Goal: Task Accomplishment & Management: Complete application form

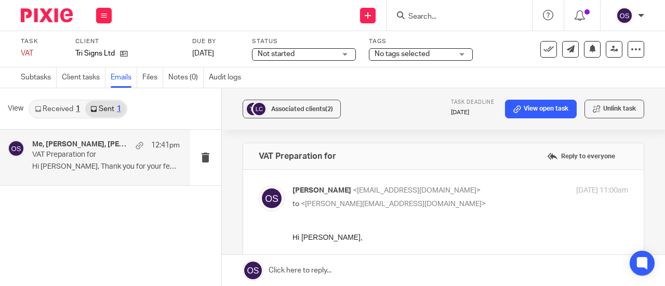
scroll to position [3899, 0]
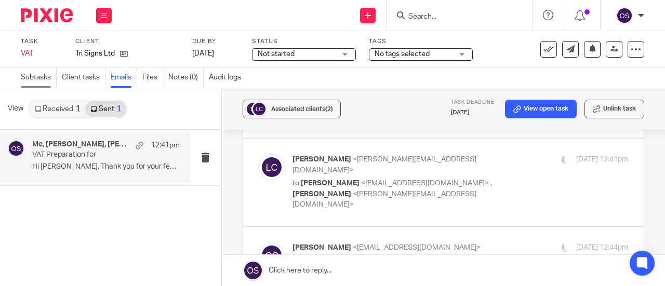
click at [39, 76] on link "Subtasks" at bounding box center [39, 78] width 36 height 20
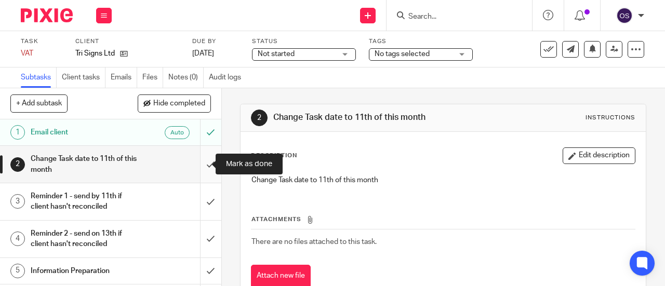
click at [200, 159] on input "submit" at bounding box center [110, 164] width 221 height 37
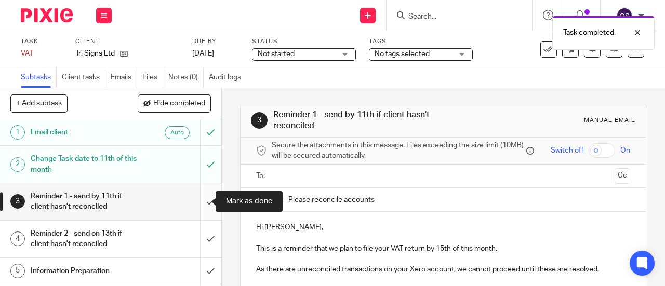
click at [201, 208] on input "submit" at bounding box center [110, 202] width 221 height 37
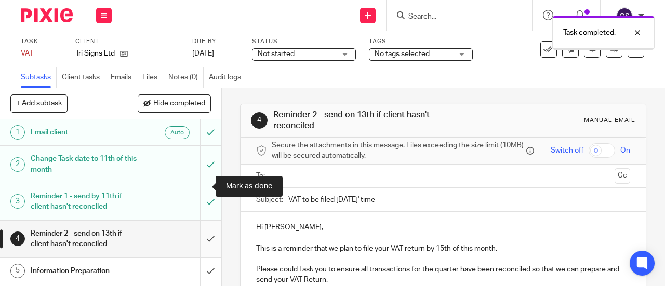
scroll to position [52, 0]
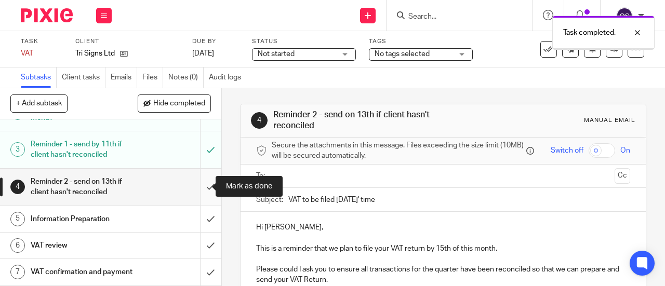
click at [196, 190] on input "submit" at bounding box center [110, 187] width 221 height 37
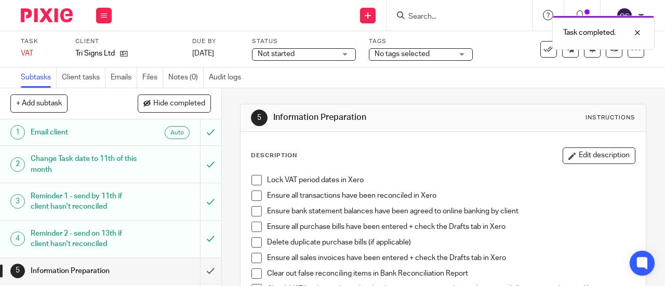
click at [256, 179] on span at bounding box center [257, 180] width 10 height 10
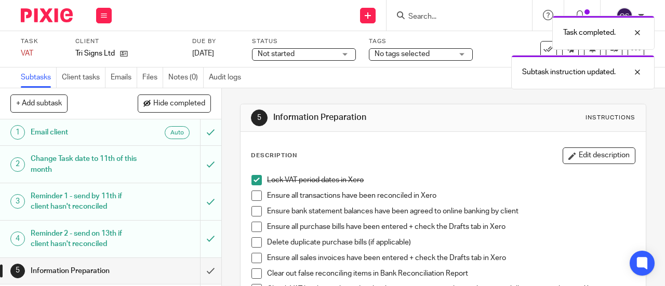
click at [252, 197] on span at bounding box center [257, 196] width 10 height 10
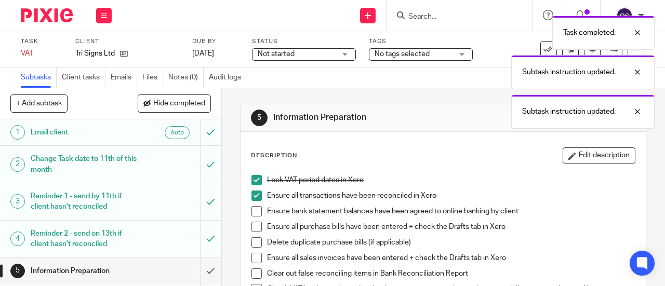
click at [255, 213] on span at bounding box center [257, 211] width 10 height 10
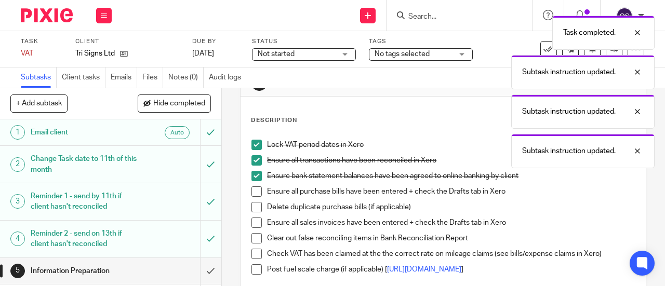
scroll to position [52, 0]
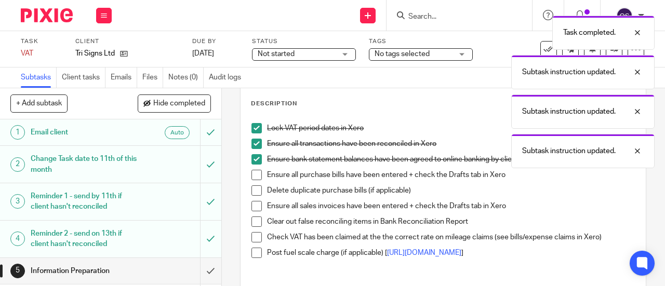
click at [255, 178] on span at bounding box center [257, 175] width 10 height 10
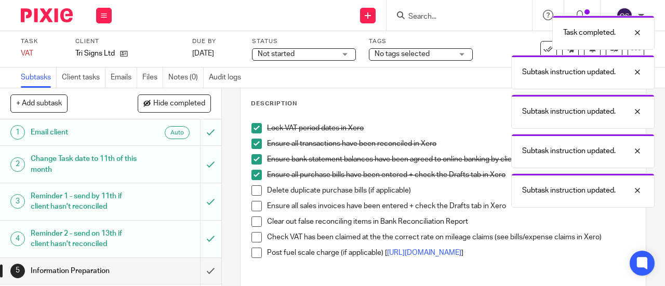
drag, startPoint x: 250, startPoint y: 191, endPoint x: 250, endPoint y: 198, distance: 6.8
click at [252, 192] on span at bounding box center [257, 191] width 10 height 10
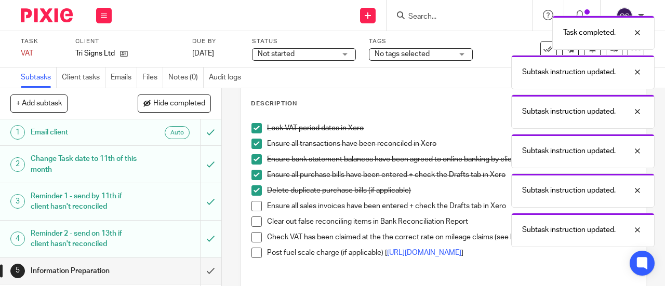
click at [252, 203] on span at bounding box center [257, 206] width 10 height 10
click at [252, 221] on span at bounding box center [257, 222] width 10 height 10
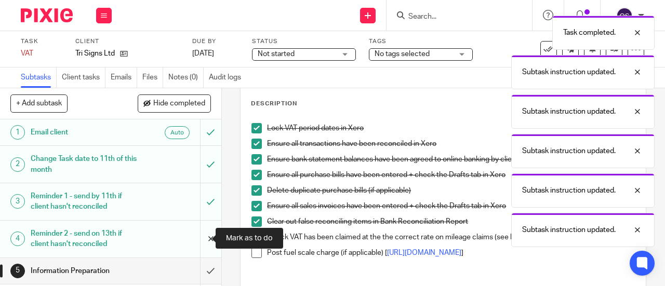
scroll to position [104, 0]
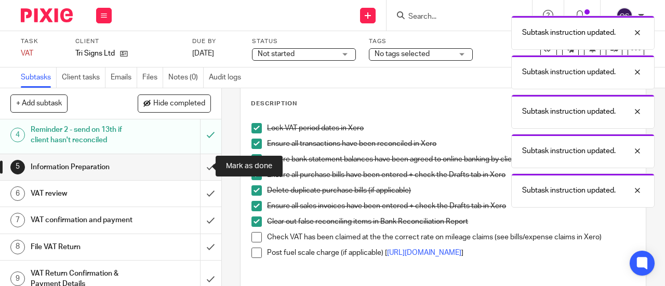
click at [199, 173] on input "submit" at bounding box center [110, 167] width 221 height 26
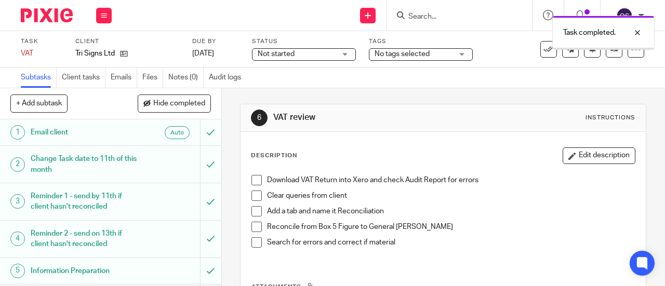
click at [252, 179] on span at bounding box center [257, 180] width 10 height 10
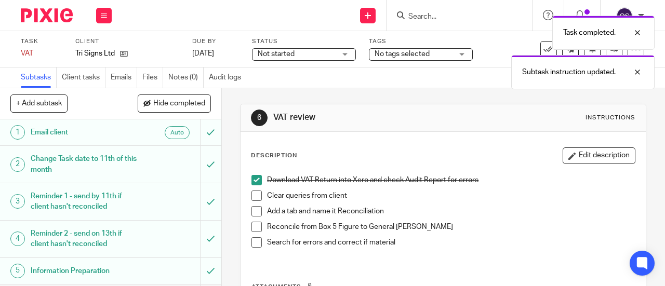
click at [252, 188] on li "Download VAT Return into Xero and check Audit Report for errors" at bounding box center [444, 183] width 384 height 16
click at [254, 198] on span at bounding box center [257, 196] width 10 height 10
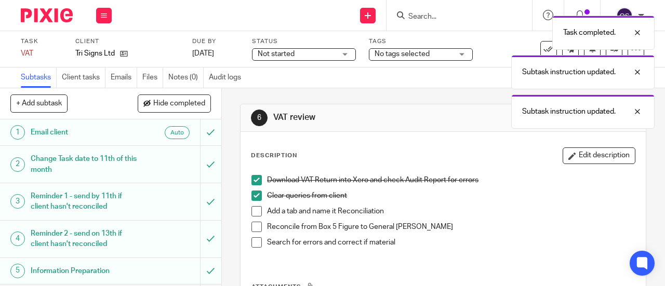
click at [254, 215] on span at bounding box center [257, 211] width 10 height 10
click at [253, 227] on span at bounding box center [257, 227] width 10 height 10
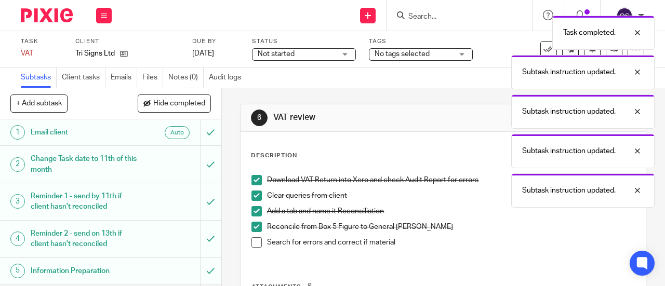
click at [253, 243] on span at bounding box center [257, 243] width 10 height 10
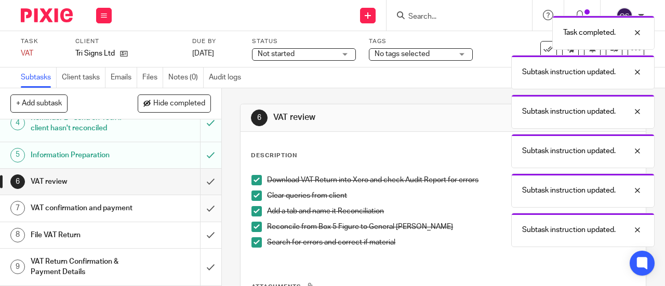
scroll to position [125, 0]
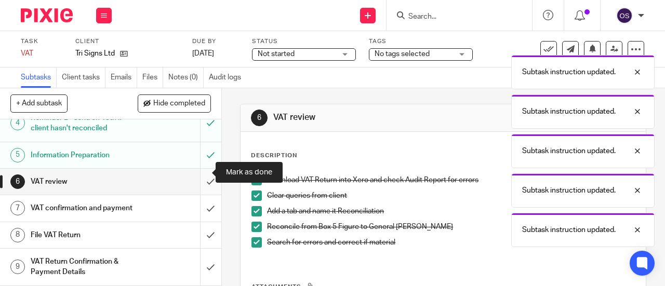
click at [199, 178] on input "submit" at bounding box center [110, 182] width 221 height 26
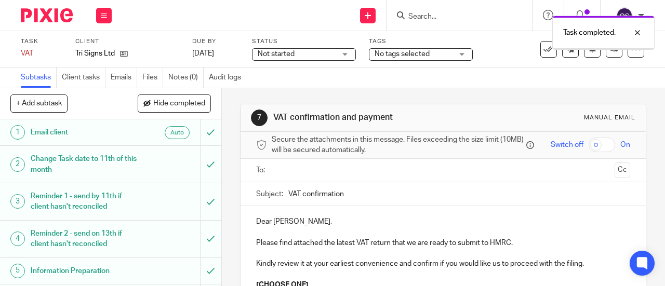
click at [273, 175] on ul at bounding box center [444, 170] width 342 height 17
click at [279, 177] on input "text" at bounding box center [443, 171] width 335 height 12
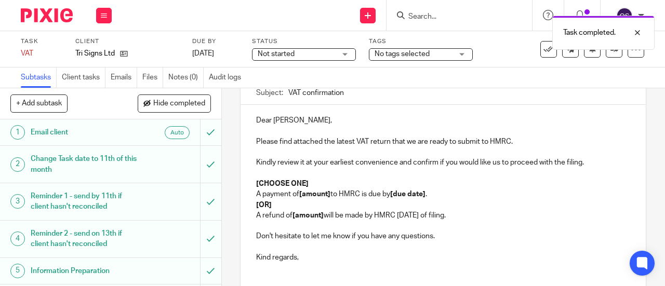
scroll to position [104, 0]
drag, startPoint x: 478, startPoint y: 217, endPoint x: 242, endPoint y: 207, distance: 236.7
click at [242, 207] on div "Dear Lisa, Please find attached the latest VAT return that we are ready to subm…" at bounding box center [444, 193] width 406 height 176
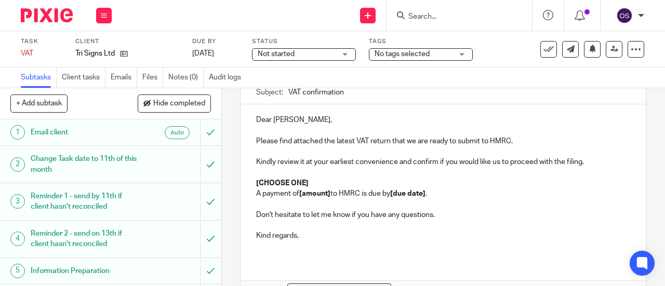
click at [319, 182] on p "[CHOOSE ONE]" at bounding box center [443, 183] width 374 height 10
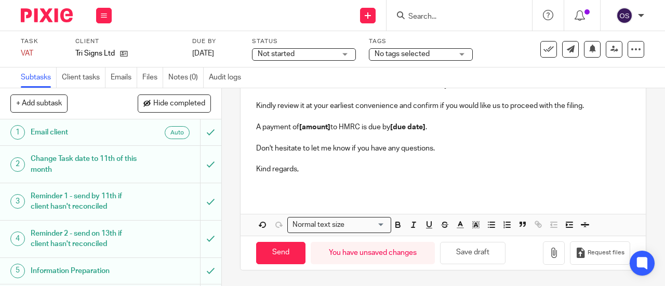
scroll to position [161, 0]
drag, startPoint x: 330, startPoint y: 127, endPoint x: 328, endPoint y: 135, distance: 7.6
click at [329, 128] on p "A payment of [amount] to HMRC is due by [due date] ." at bounding box center [443, 127] width 374 height 10
click at [299, 127] on strong "25,118.20" at bounding box center [315, 127] width 32 height 7
click at [302, 130] on p "A payment of £ 25,118.20 to HMRC is due by [due date] ." at bounding box center [443, 127] width 374 height 10
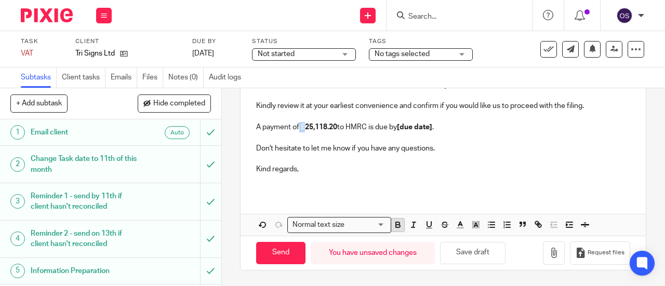
click at [396, 228] on icon "button" at bounding box center [398, 226] width 4 height 3
click at [369, 184] on p at bounding box center [443, 180] width 374 height 10
click at [431, 130] on strong "[due date]" at bounding box center [413, 127] width 35 height 7
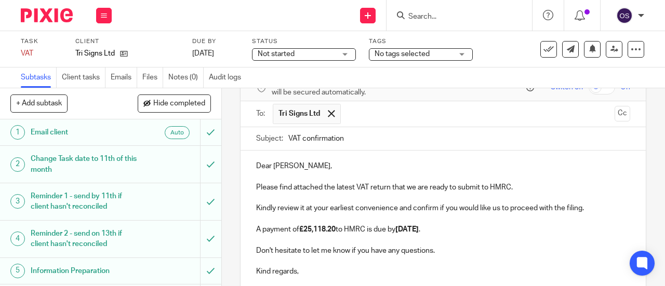
scroll to position [57, 0]
click at [536, 236] on p "A payment of £25,118.20 to HMRC is due by 7th September 2025 ." at bounding box center [443, 230] width 374 height 10
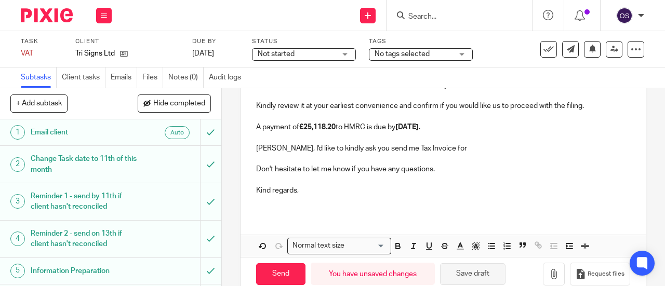
scroll to position [161, 0]
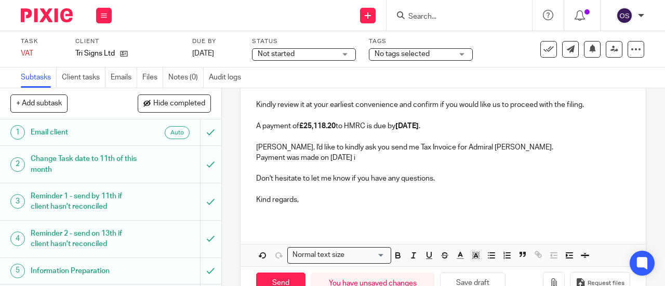
click at [317, 161] on p "Payment was made on Jul 18, 2025 i" at bounding box center [443, 158] width 374 height 10
click at [458, 160] on p "Payment was made in amount 709.01 GBP on Jul 18, 2025 i" at bounding box center [443, 158] width 374 height 10
click at [471, 148] on p "Lisa, I'd like to kindly ask you send me Tax Invoice for Admiral Tapes." at bounding box center [443, 147] width 374 height 10
click at [580, 163] on p "Payment was made in amount 709.01 GBP on Jul 18, 2025. Now you have proforma In…" at bounding box center [443, 158] width 374 height 10
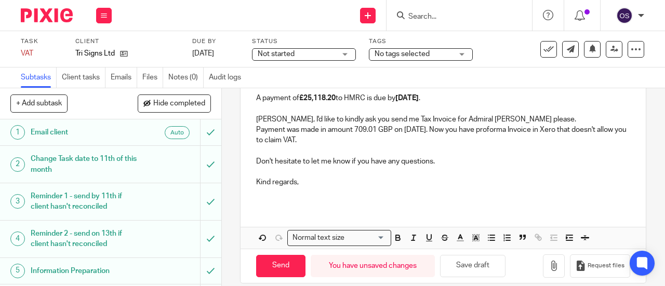
scroll to position [204, 0]
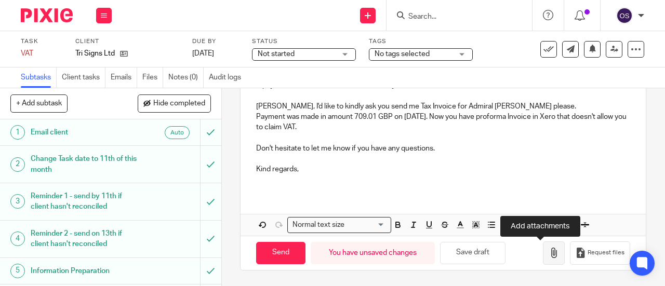
click at [549, 253] on icon "button" at bounding box center [554, 253] width 10 height 10
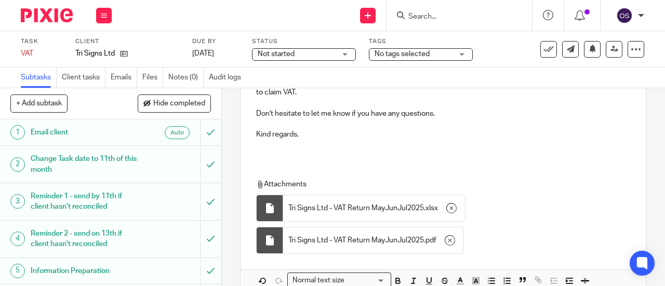
scroll to position [294, 0]
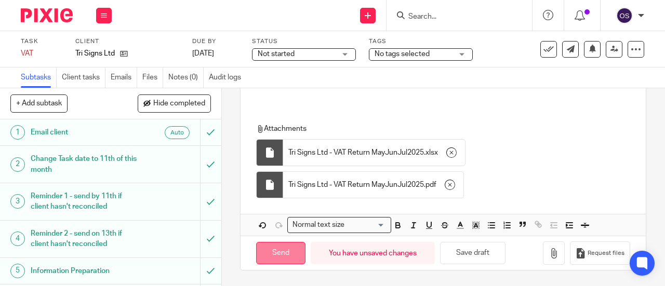
click at [283, 254] on input "Send" at bounding box center [280, 253] width 49 height 22
type input "Sent"
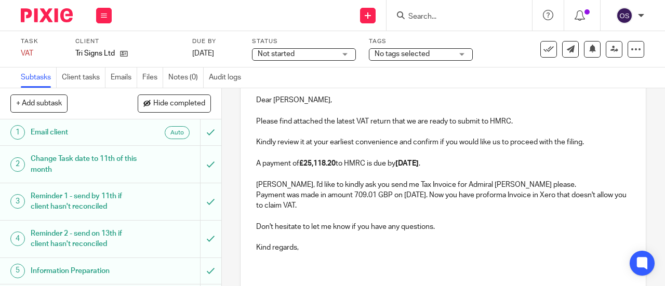
scroll to position [0, 0]
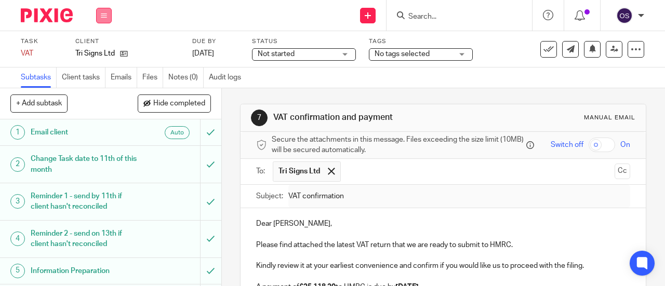
click at [107, 14] on button at bounding box center [104, 16] width 16 height 16
click at [102, 49] on link "Work" at bounding box center [99, 48] width 18 height 7
